Goal: Task Accomplishment & Management: Use online tool/utility

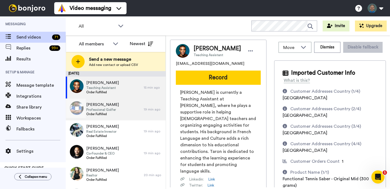
click at [134, 110] on div "[PERSON_NAME] Professional Golfer Order Fulfilled" at bounding box center [105, 110] width 78 height 22
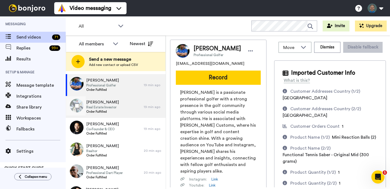
scroll to position [24, 0]
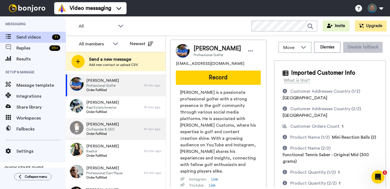
click at [134, 131] on div "[PERSON_NAME] Co-Founder & CEO Order Fulfilled" at bounding box center [105, 129] width 78 height 22
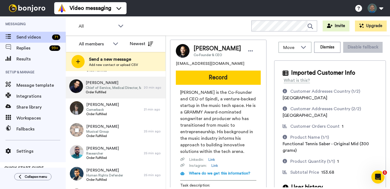
scroll to position [132, 0]
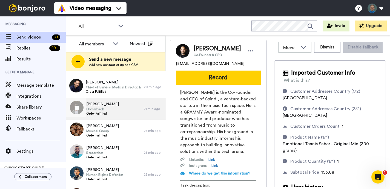
click at [133, 107] on div "[PERSON_NAME] Cornerback Order Fulfilled" at bounding box center [105, 109] width 78 height 22
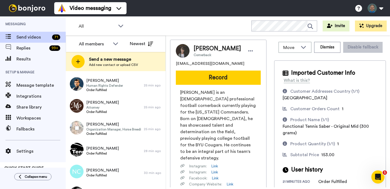
scroll to position [222, 0]
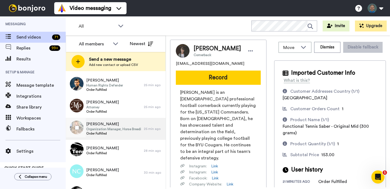
click at [133, 134] on span "Order Fulfilled" at bounding box center [113, 133] width 55 height 4
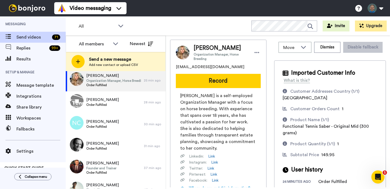
scroll to position [299, 0]
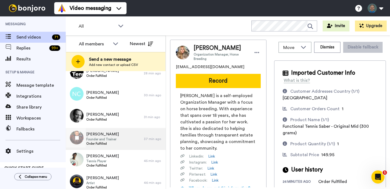
click at [141, 144] on div "[PERSON_NAME] Founder and Trainer Order Fulfilled" at bounding box center [105, 139] width 78 height 22
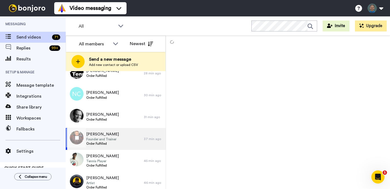
scroll to position [325, 0]
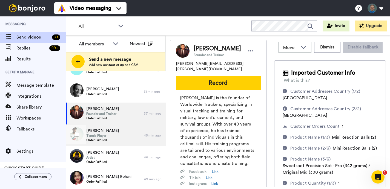
click at [140, 142] on div "Tommaso Spina Tennis Player Order Fulfilled" at bounding box center [105, 136] width 78 height 22
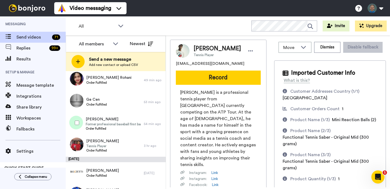
scroll to position [424, 0]
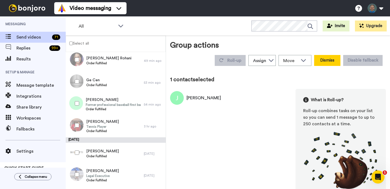
click at [333, 60] on button "Dismiss" at bounding box center [327, 60] width 26 height 11
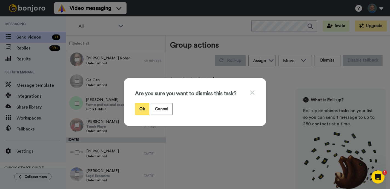
click at [141, 110] on button "Ok" at bounding box center [142, 109] width 14 height 12
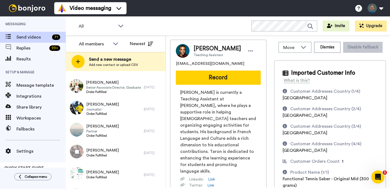
scroll to position [579, 0]
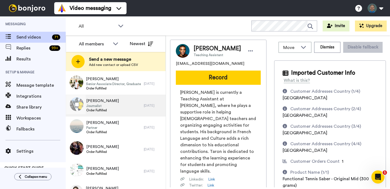
click at [130, 106] on div "Marko Štor Journalist Order Fulfilled" at bounding box center [105, 106] width 78 height 22
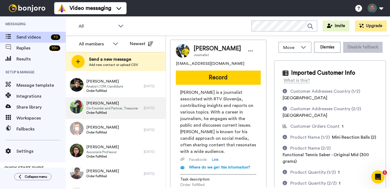
scroll to position [774, 0]
click at [131, 109] on span "Co-founder and Partner, Treasurer" at bounding box center [112, 108] width 52 height 4
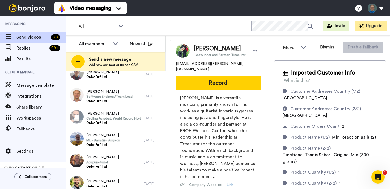
scroll to position [874, 0]
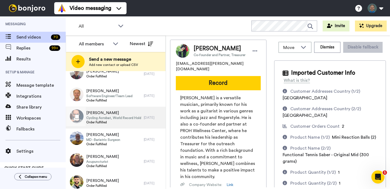
click at [127, 121] on span "Order Fulfilled" at bounding box center [113, 122] width 55 height 4
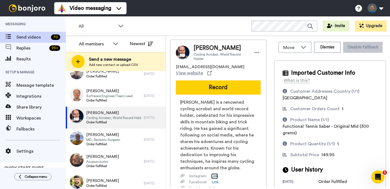
click at [213, 175] on link "Link" at bounding box center [214, 176] width 7 height 5
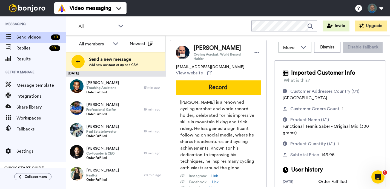
scroll to position [371, 0]
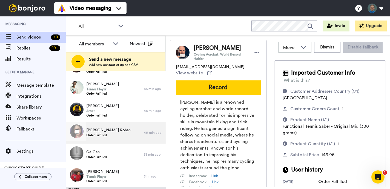
click at [121, 130] on div "Mr. Parno Rohani Order Fulfilled" at bounding box center [105, 133] width 78 height 22
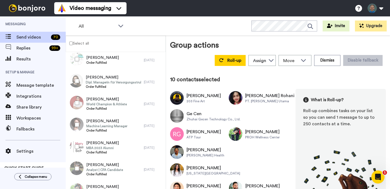
scroll to position [1022, 0]
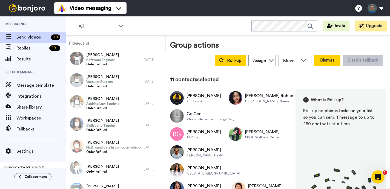
click at [326, 60] on button "Dismiss" at bounding box center [327, 60] width 26 height 11
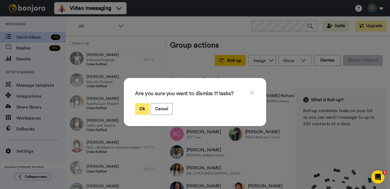
click at [143, 109] on button "Ok" at bounding box center [142, 109] width 14 height 12
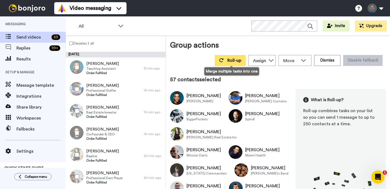
click at [234, 61] on span "Roll-up" at bounding box center [234, 60] width 14 height 4
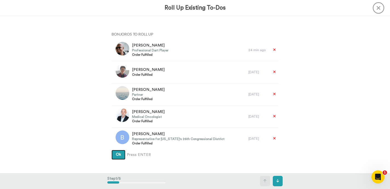
click at [118, 155] on span "Ok" at bounding box center [118, 155] width 5 height 4
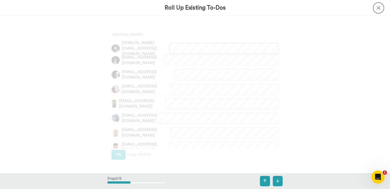
scroll to position [157, 0]
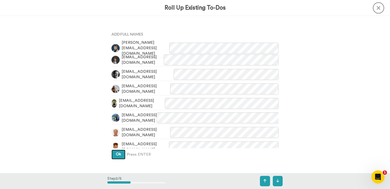
click at [114, 151] on button "Ok" at bounding box center [118, 155] width 14 height 10
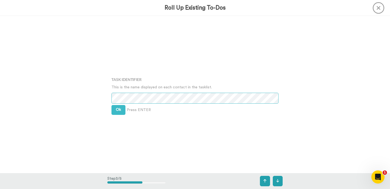
scroll to position [315, 0]
click at [121, 112] on button "Ok" at bounding box center [118, 110] width 14 height 10
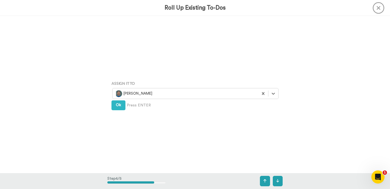
click at [121, 112] on div "Assign It To Select is focused ,type to refine list, press Down to open the men…" at bounding box center [194, 94] width 175 height 95
click at [121, 109] on button "Ok" at bounding box center [118, 106] width 14 height 10
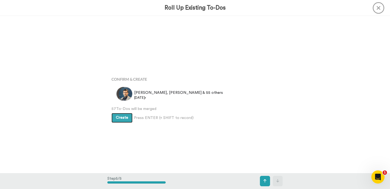
scroll to position [629, 0]
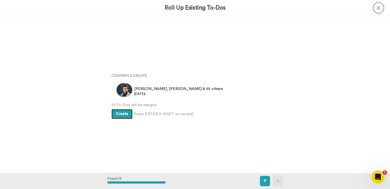
click at [122, 115] on span "Create" at bounding box center [122, 114] width 12 height 4
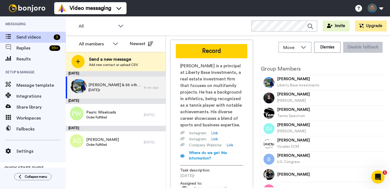
click at [319, 84] on span "Liberty Base Investments" at bounding box center [298, 86] width 42 height 4
